Goal: Information Seeking & Learning: Learn about a topic

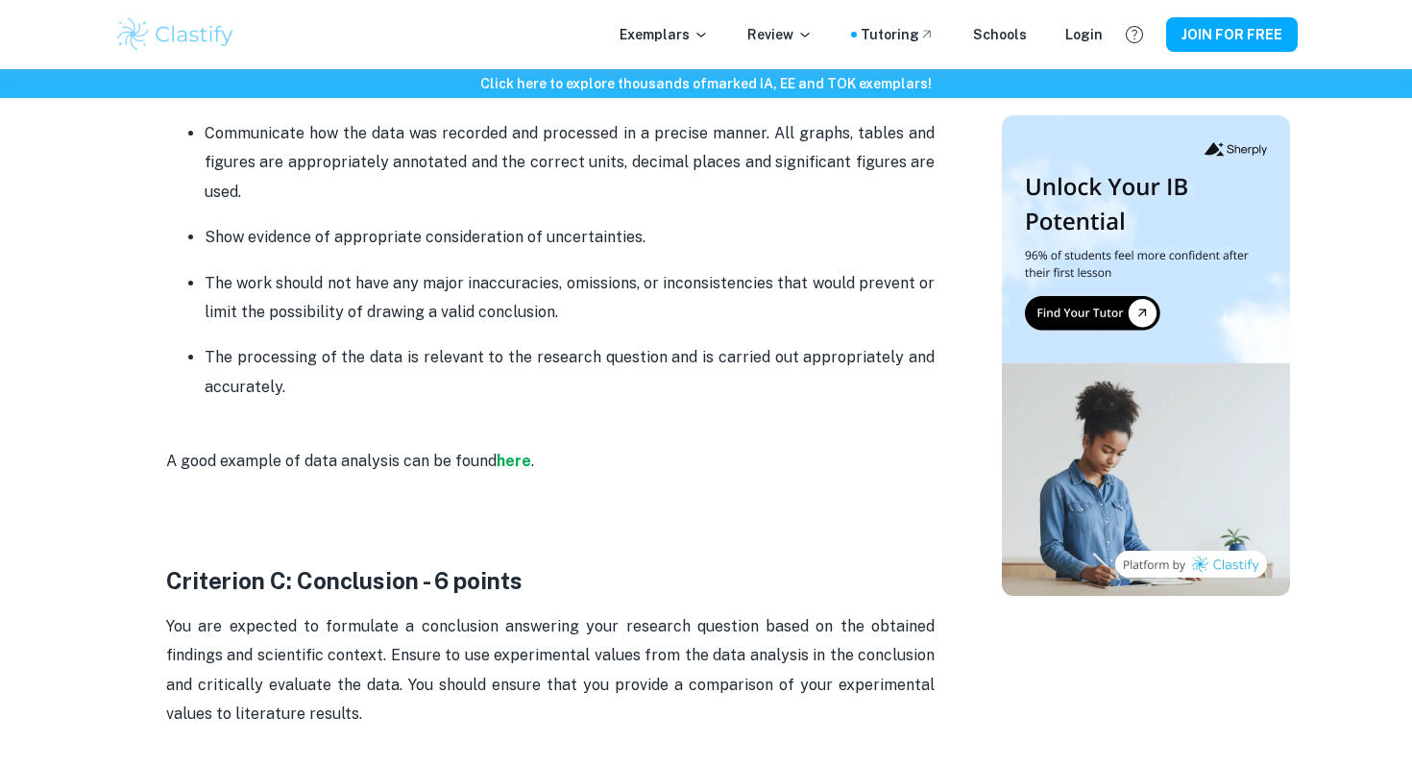
scroll to position [2705, 0]
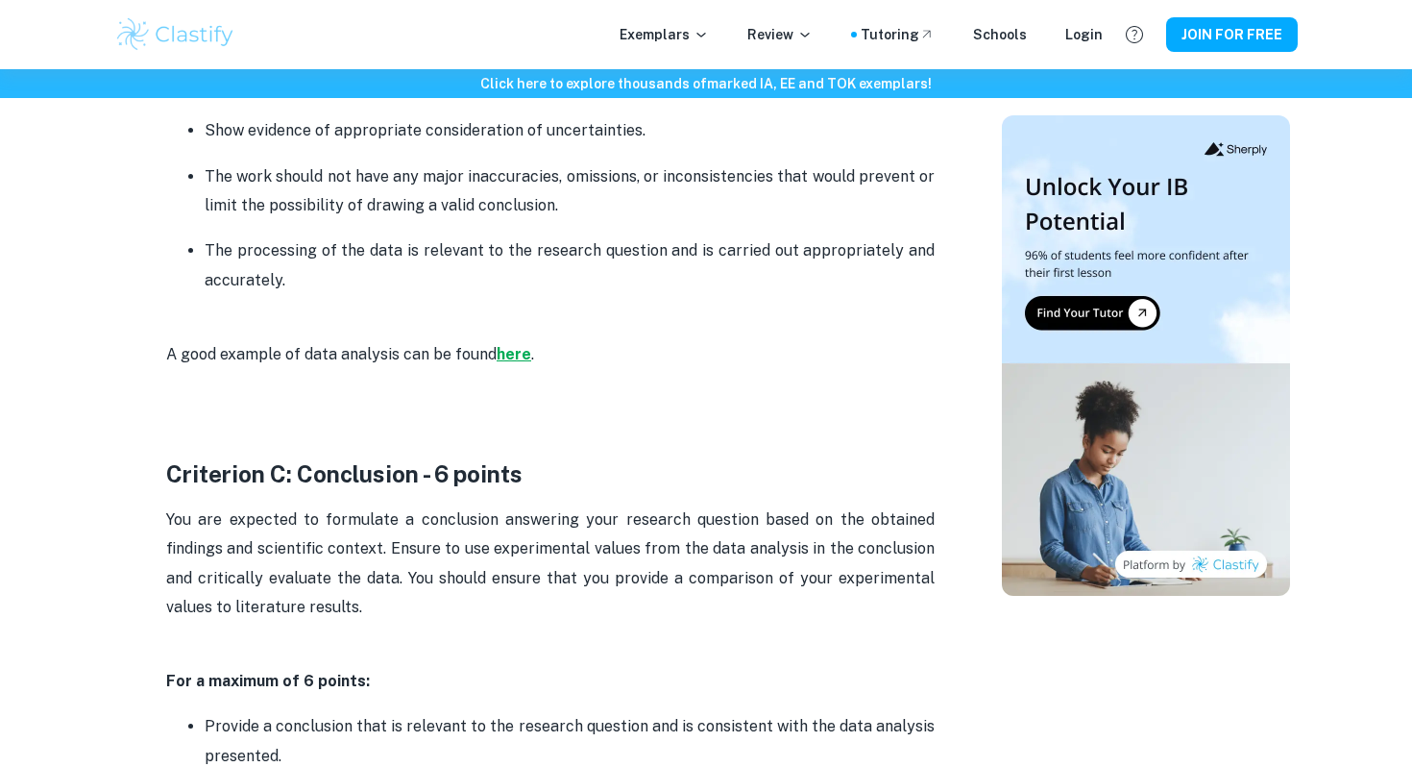
click at [509, 353] on strong "here" at bounding box center [514, 354] width 35 height 18
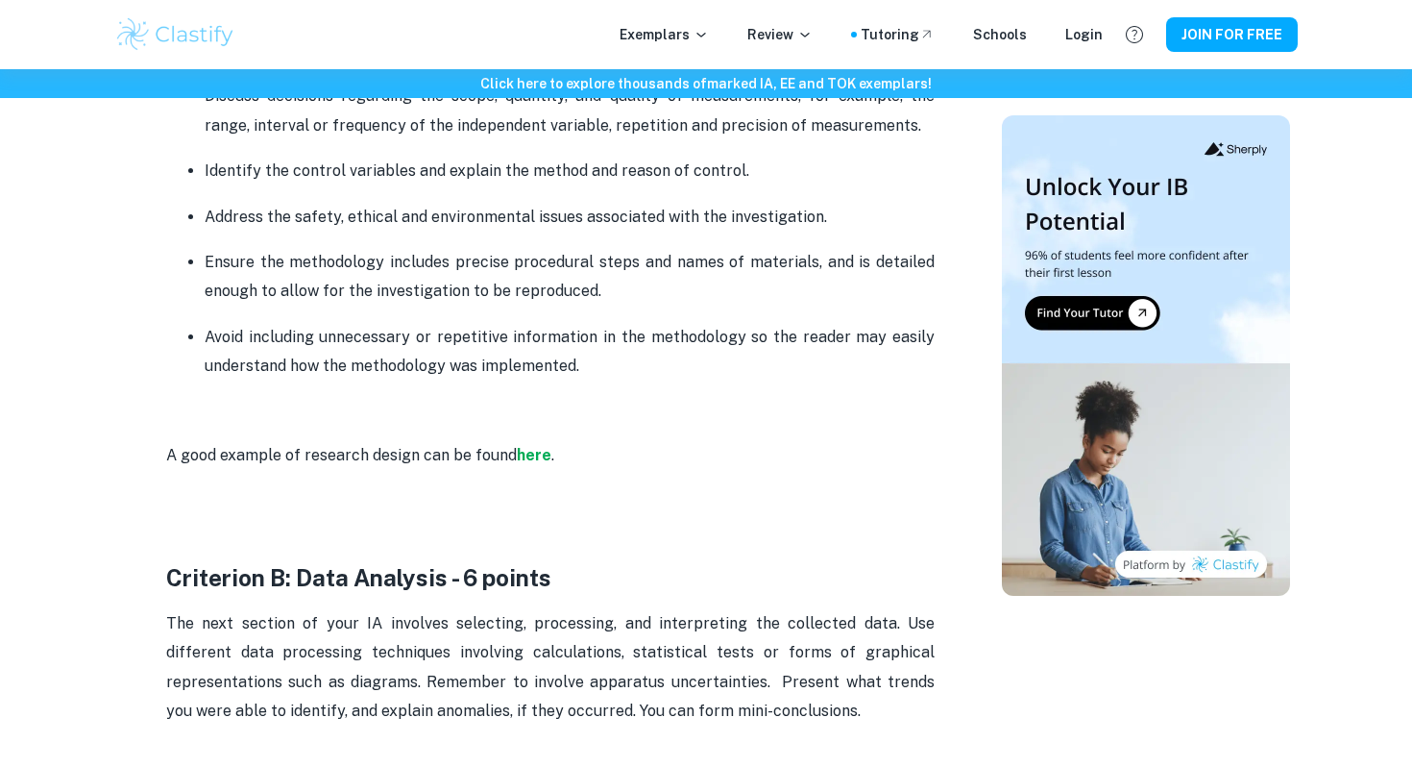
scroll to position [1835, 0]
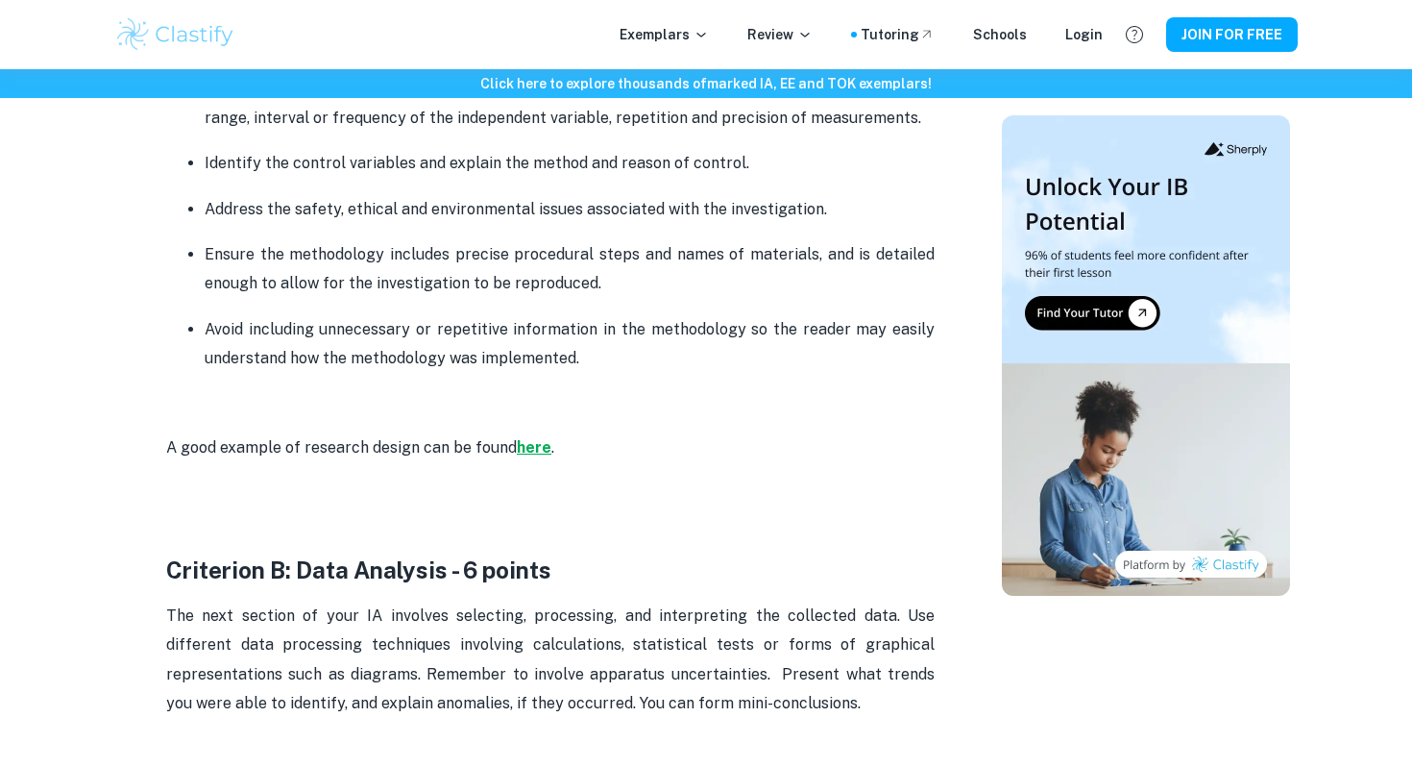
click at [536, 445] on strong "here" at bounding box center [534, 447] width 35 height 18
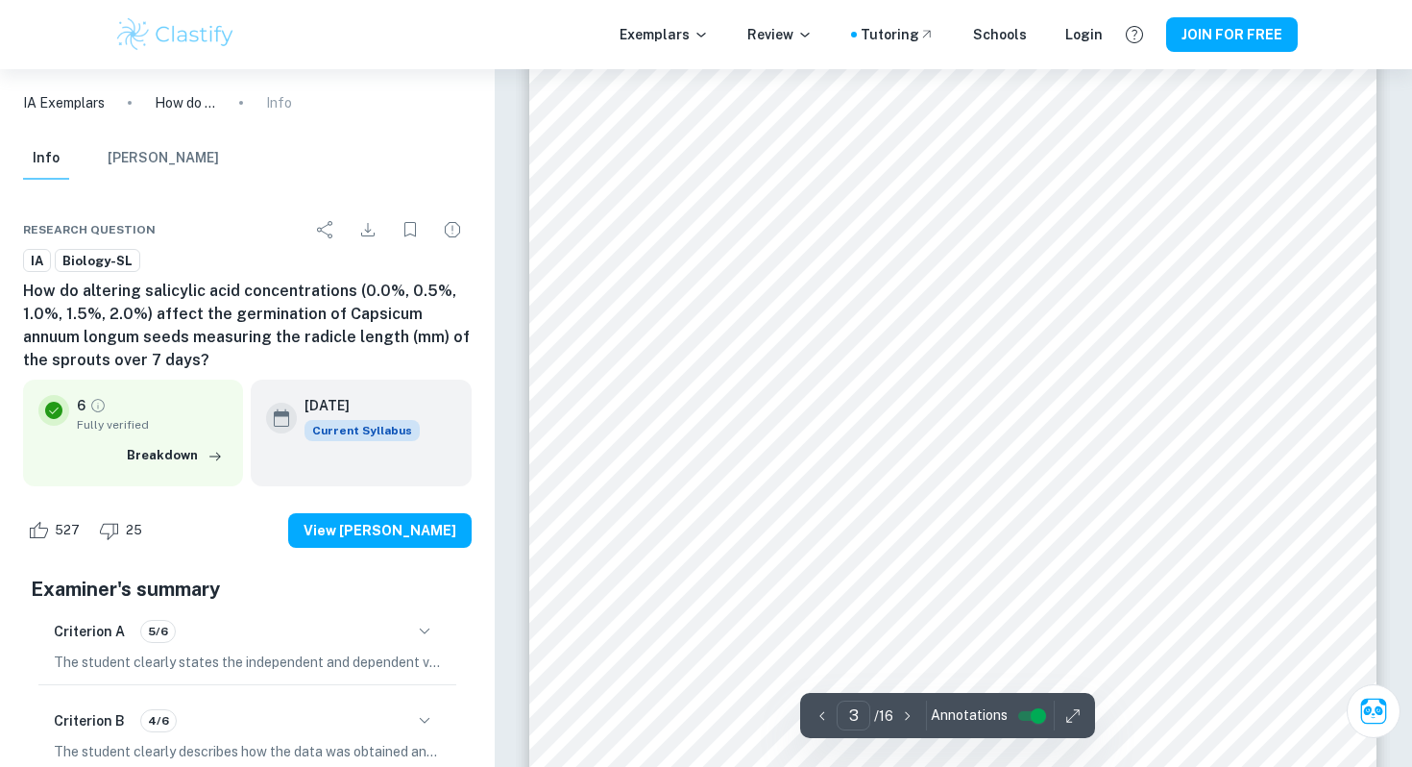
scroll to position [2821, 0]
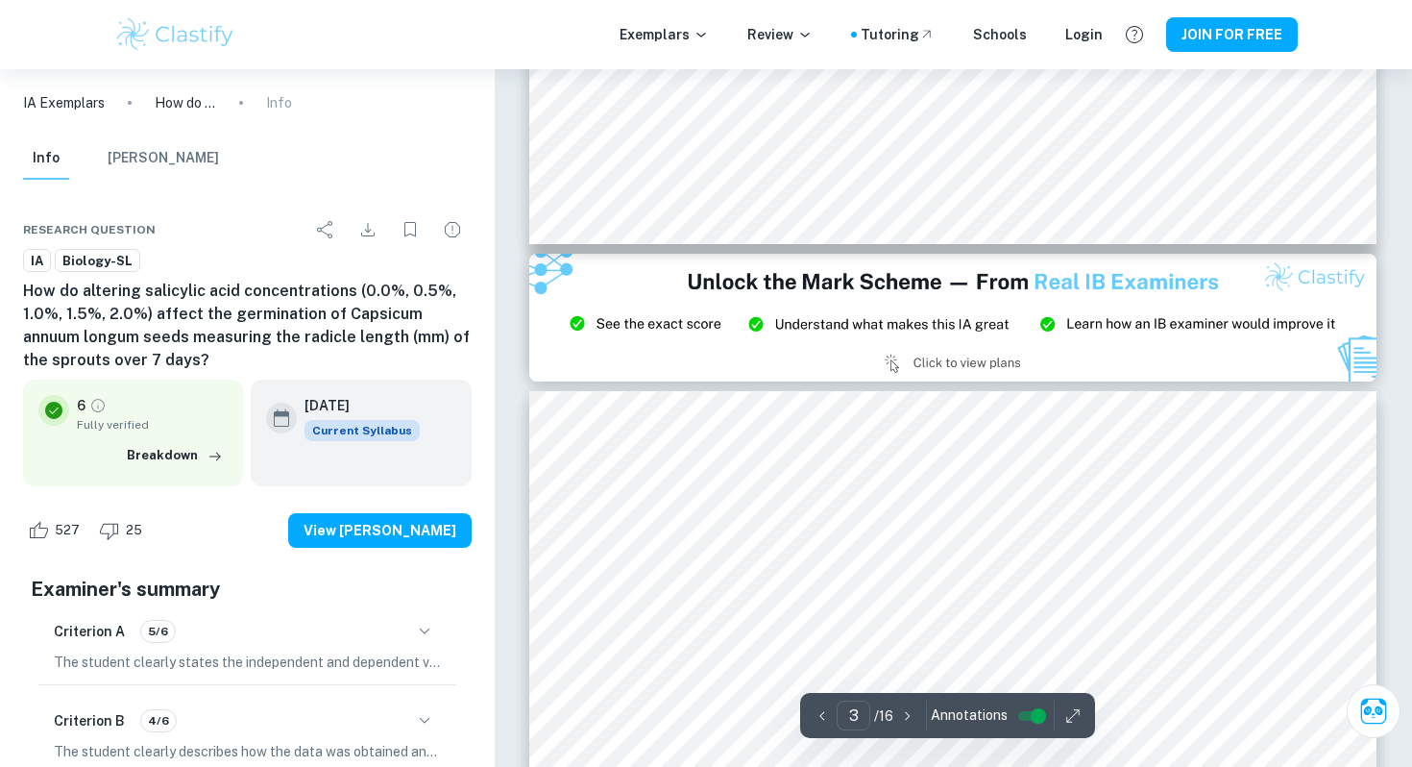
type input "2"
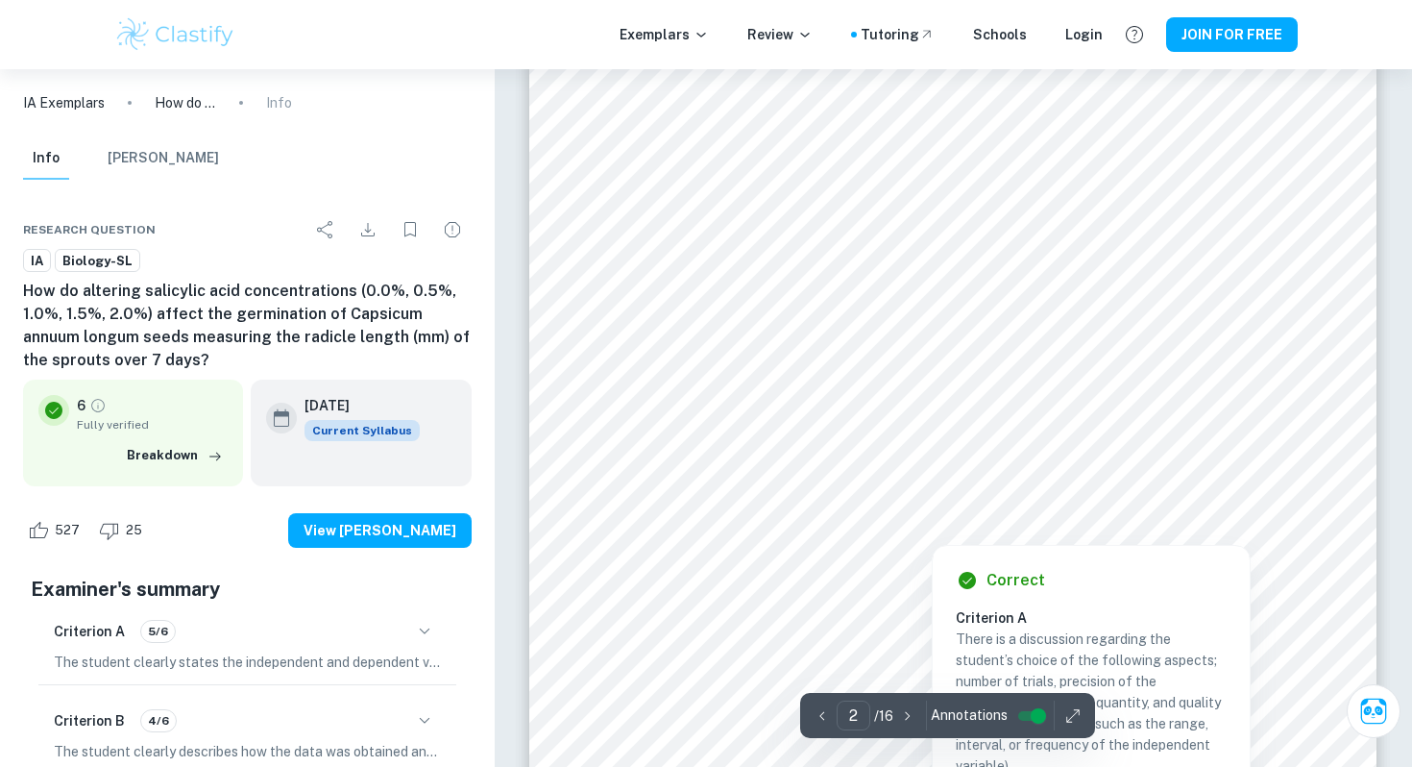
scroll to position [1536, 0]
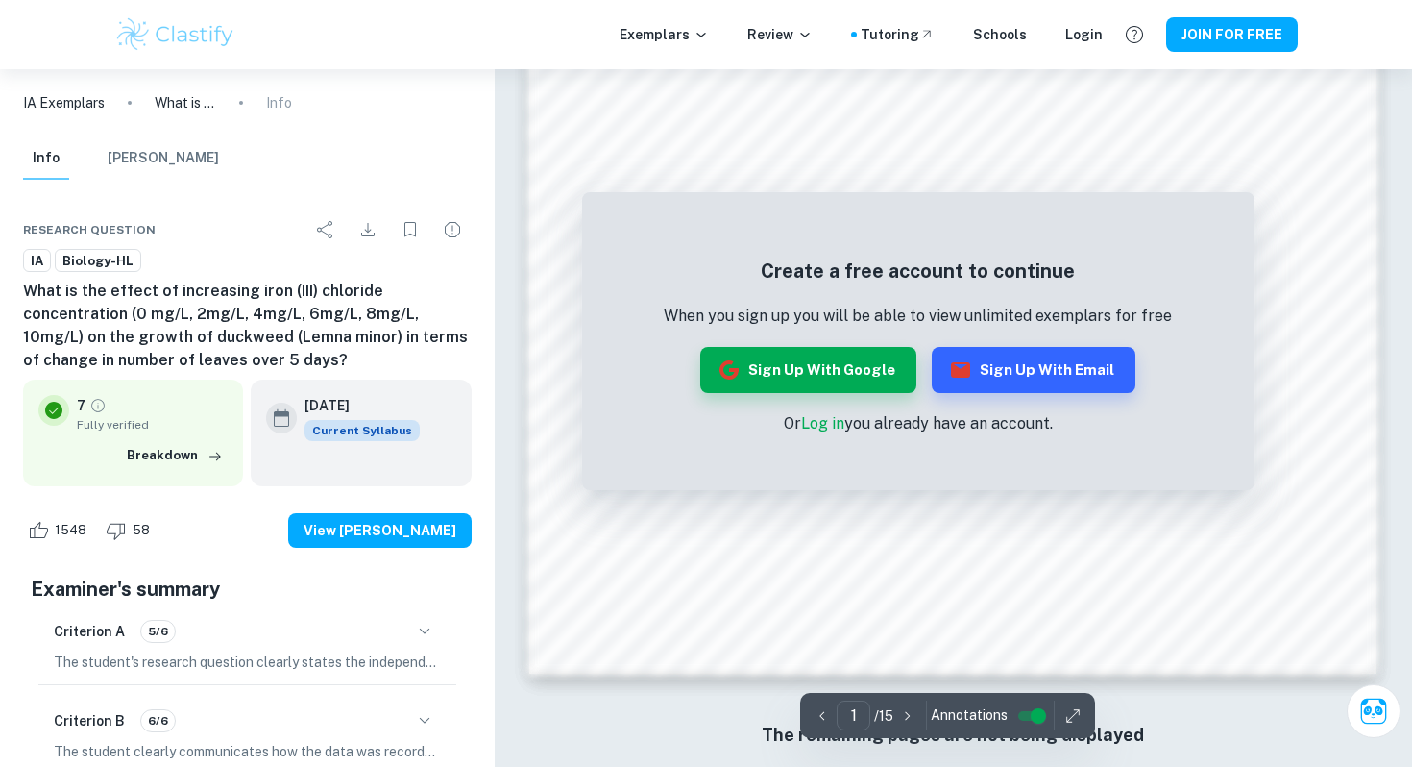
scroll to position [1860, 0]
